Goal: Task Accomplishment & Management: Manage account settings

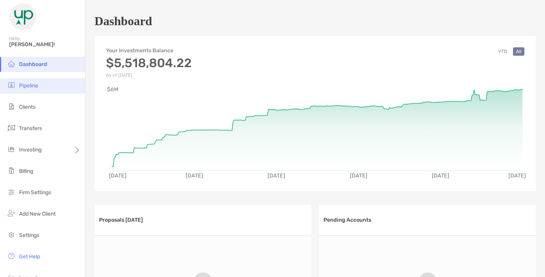
click at [27, 82] on li "Pipeline" at bounding box center [42, 85] width 85 height 15
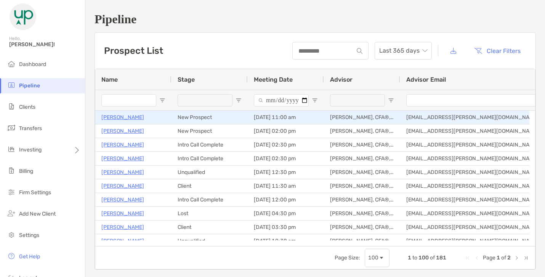
click at [119, 119] on p "Liz Patterson" at bounding box center [122, 117] width 43 height 10
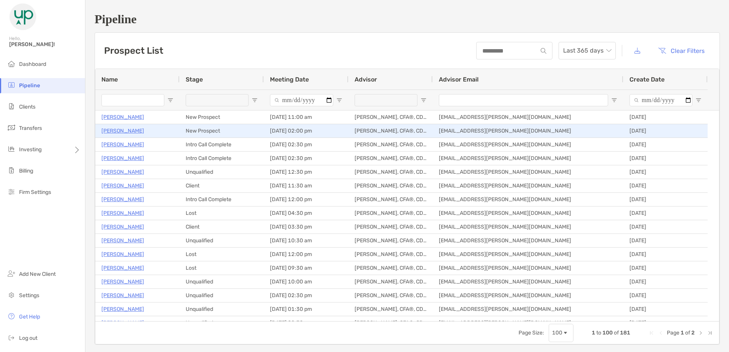
click at [110, 132] on p "Julia Miller" at bounding box center [122, 131] width 43 height 10
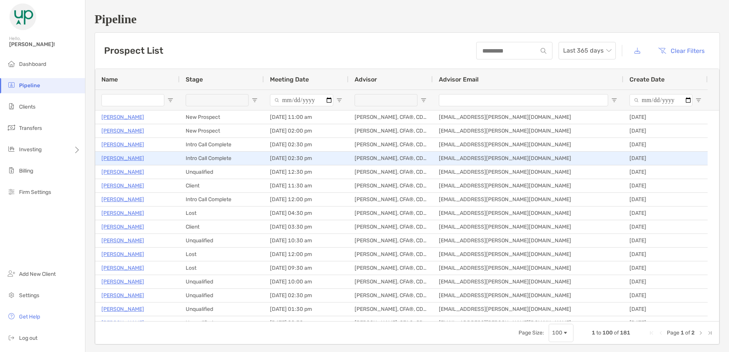
click at [131, 156] on p "Stephanie Chen" at bounding box center [122, 159] width 43 height 10
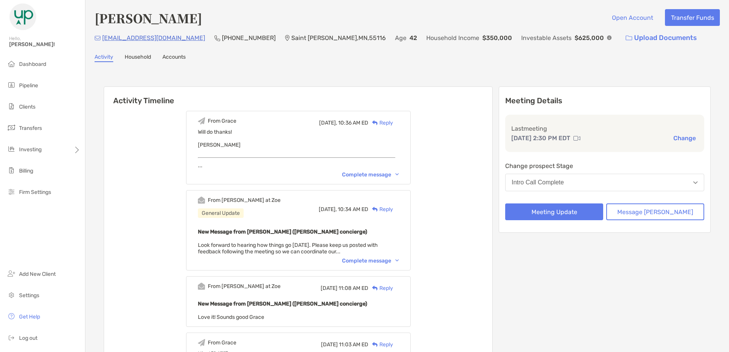
click at [655, 184] on button "Intro Call Complete" at bounding box center [604, 183] width 199 height 18
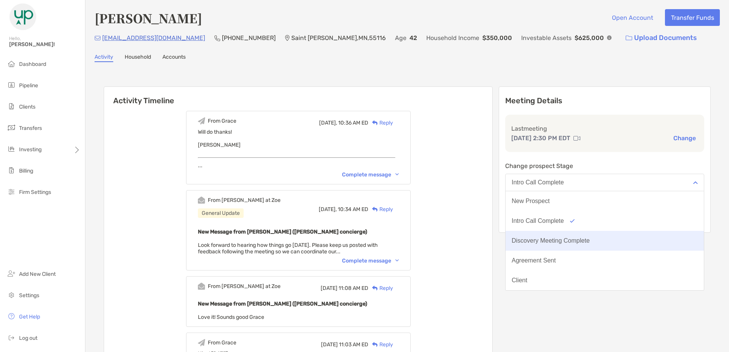
click at [625, 237] on button "Discovery Meeting Complete" at bounding box center [605, 241] width 198 height 20
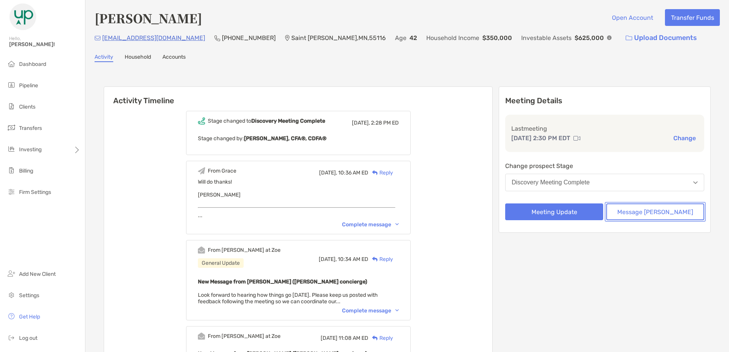
click at [638, 212] on button "Message [PERSON_NAME]" at bounding box center [655, 212] width 98 height 17
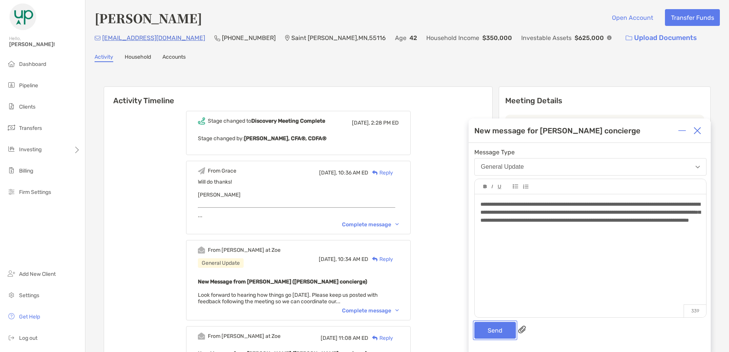
click at [487, 329] on button "Send" at bounding box center [495, 330] width 42 height 17
